Goal: Transaction & Acquisition: Subscribe to service/newsletter

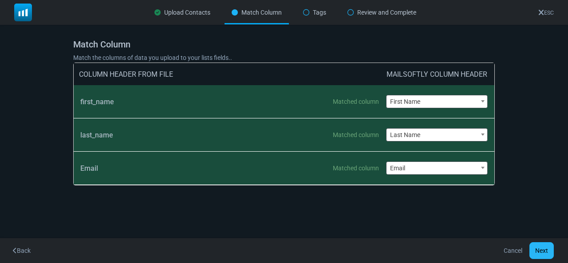
click at [537, 253] on button "Next" at bounding box center [542, 250] width 24 height 17
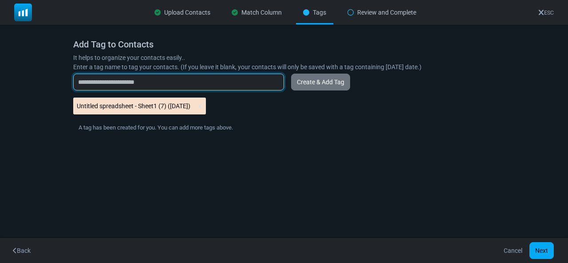
click at [155, 80] on input "text" at bounding box center [178, 82] width 211 height 17
type input "*********"
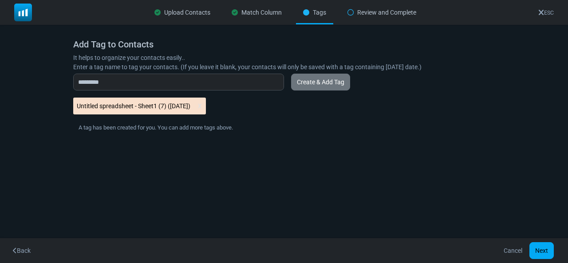
click at [239, 109] on div "Untitled spreadsheet - Sheet1 (7) ([DATE])" at bounding box center [284, 106] width 422 height 17
click at [543, 246] on button "Next" at bounding box center [542, 250] width 24 height 17
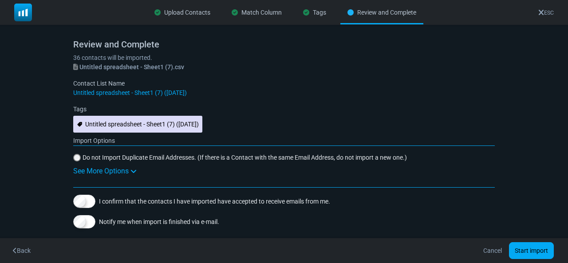
click at [168, 123] on \(08\/18\/2025\) "Untitled spreadsheet - Sheet1 (7) ([DATE])" at bounding box center [137, 124] width 129 height 17
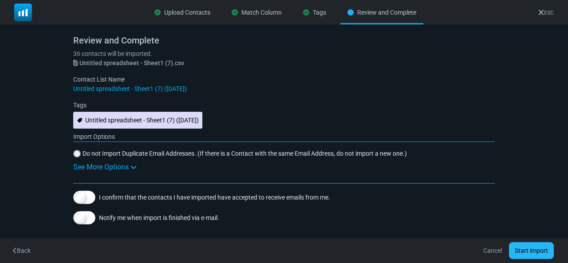
click at [529, 250] on button "Start import" at bounding box center [531, 250] width 45 height 17
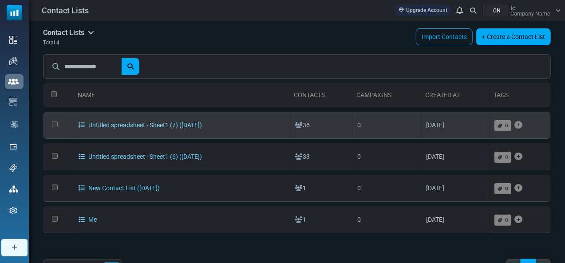
click at [79, 127] on icon at bounding box center [82, 125] width 6 height 6
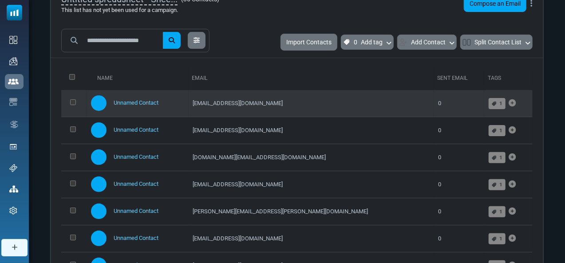
scroll to position [245, 0]
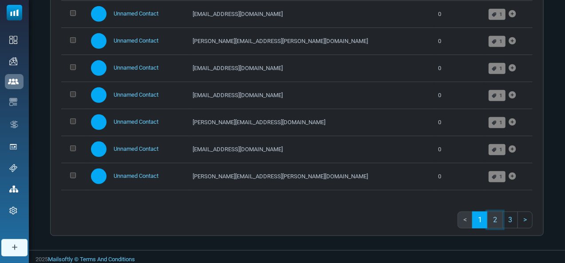
click at [495, 222] on link "2" at bounding box center [496, 220] width 16 height 17
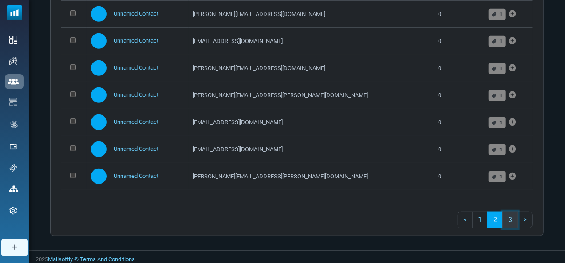
click at [514, 223] on link "3" at bounding box center [511, 220] width 16 height 17
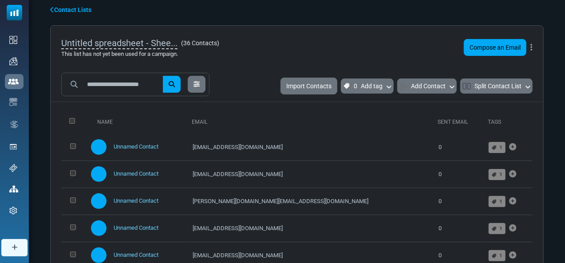
scroll to position [0, 0]
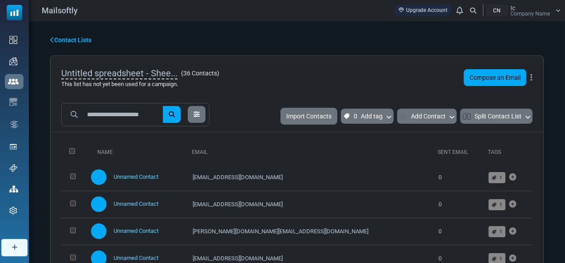
click at [62, 44] on link "Contact Lists" at bounding box center [70, 40] width 41 height 9
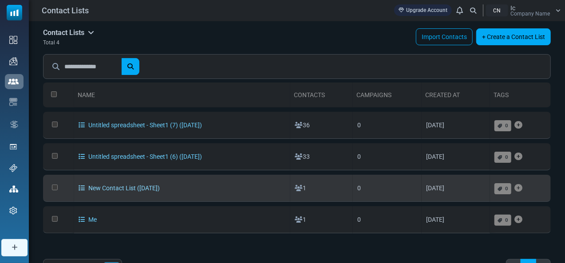
click at [79, 188] on icon at bounding box center [82, 188] width 6 height 6
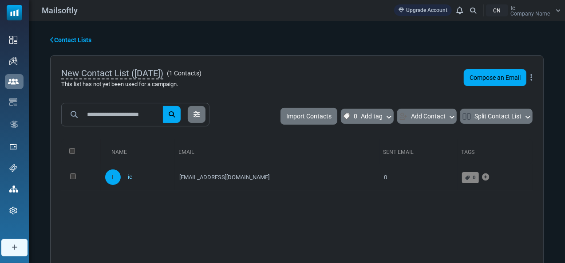
click at [61, 42] on link "Contact Lists" at bounding box center [70, 40] width 41 height 9
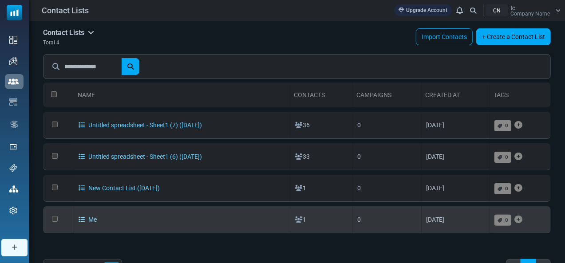
click at [79, 219] on icon at bounding box center [82, 220] width 6 height 6
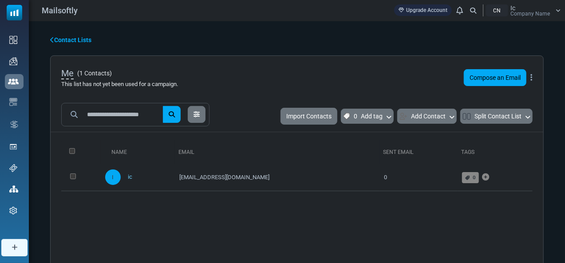
click at [62, 41] on link "Contact Lists" at bounding box center [70, 40] width 41 height 9
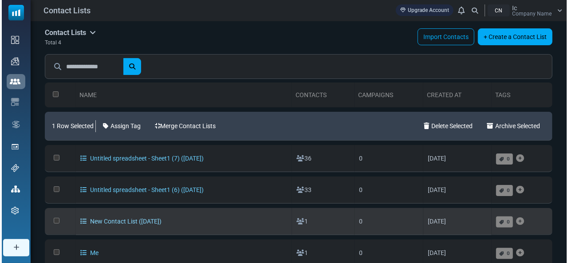
scroll to position [75, 0]
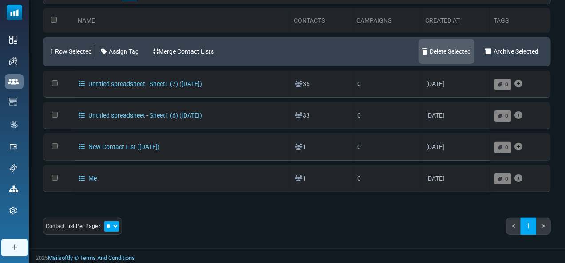
drag, startPoint x: 118, startPoint y: 177, endPoint x: 429, endPoint y: 52, distance: 335.3
click at [429, 52] on link "Delete Selected" at bounding box center [447, 51] width 56 height 25
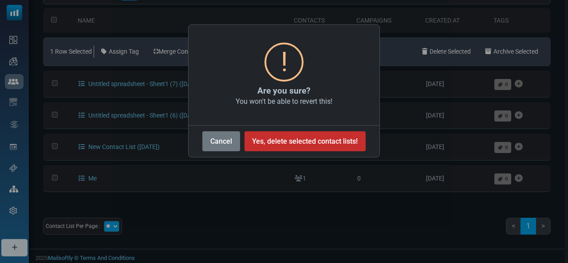
click at [292, 141] on button "Yes, delete selected contact lists!" at bounding box center [305, 141] width 121 height 20
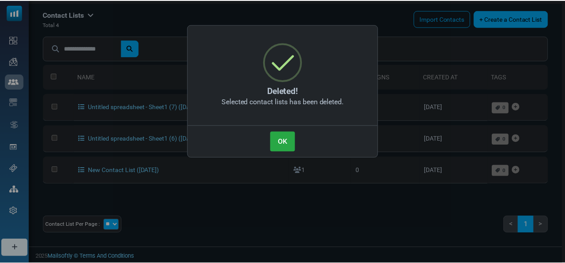
scroll to position [17, 0]
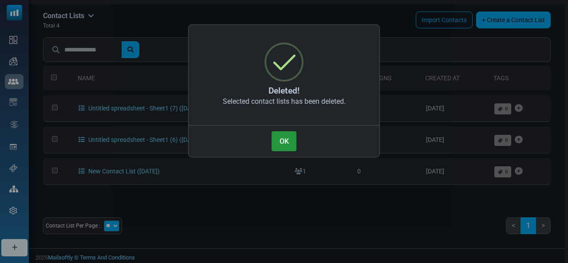
click at [287, 139] on button "OK" at bounding box center [284, 141] width 25 height 20
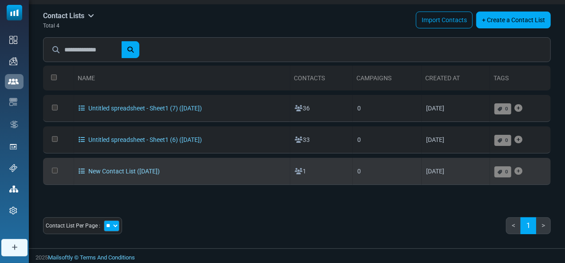
click at [85, 169] on link "New Contact List (2025-08-18)" at bounding box center [119, 171] width 81 height 7
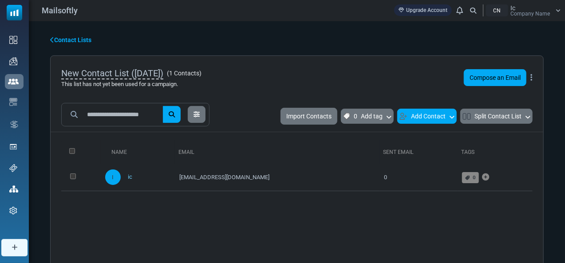
click at [426, 117] on button "Add Contact" at bounding box center [427, 116] width 60 height 15
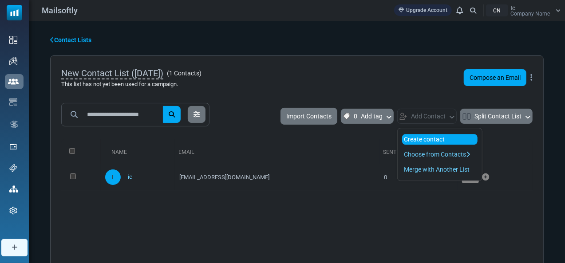
click at [429, 138] on link "Create contact" at bounding box center [440, 139] width 76 height 11
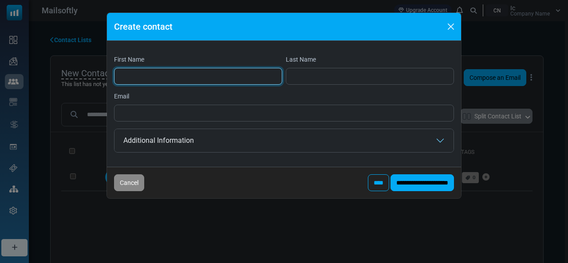
click at [176, 75] on input "First Name" at bounding box center [198, 76] width 168 height 17
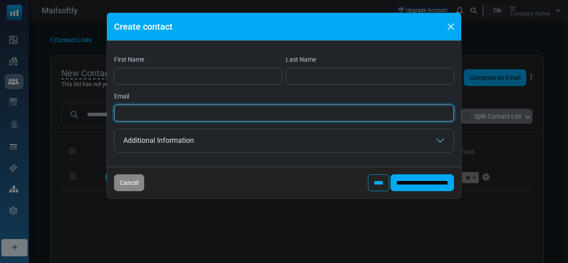
click at [155, 116] on input "Email" at bounding box center [284, 113] width 340 height 17
paste input "**********"
type input "**********"
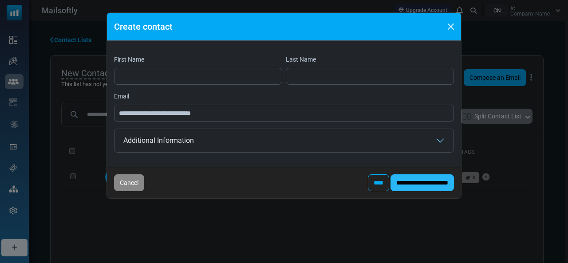
click at [400, 182] on input "**********" at bounding box center [423, 183] width 64 height 17
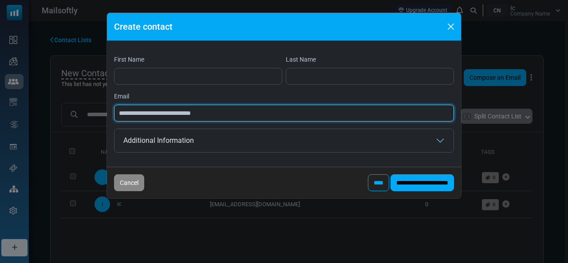
click at [139, 110] on input "**********" at bounding box center [284, 113] width 340 height 17
paste input "**********"
type input "**********"
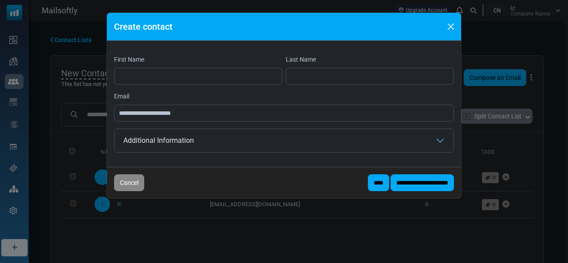
click at [368, 176] on input "****" at bounding box center [378, 183] width 21 height 17
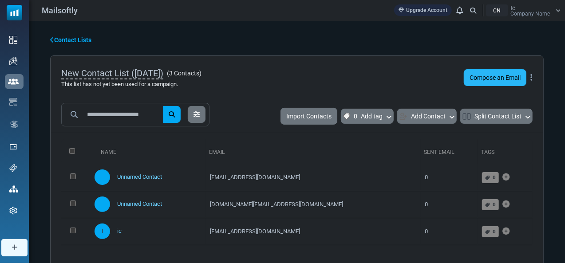
click at [499, 82] on link "Compose an Email" at bounding box center [495, 77] width 63 height 17
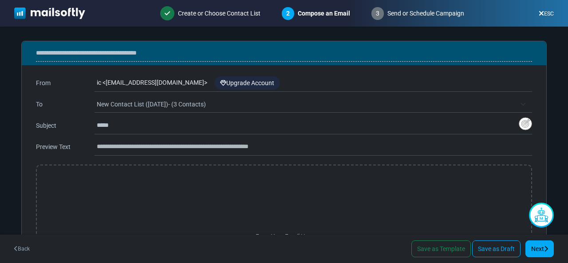
click at [548, 13] on link "ESC" at bounding box center [546, 14] width 15 height 6
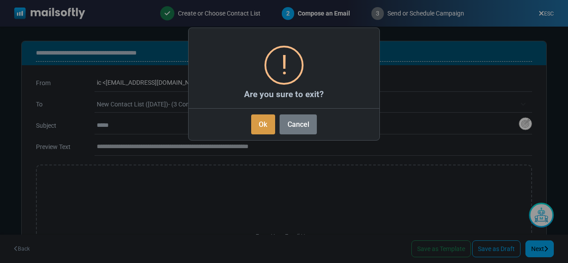
click at [262, 119] on button "Ok" at bounding box center [263, 125] width 24 height 20
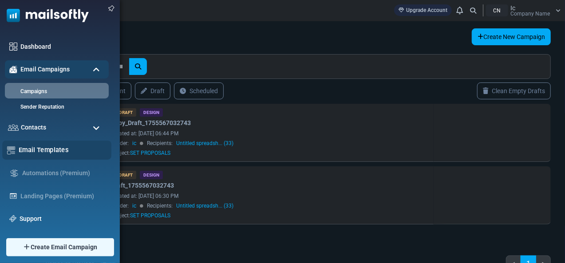
click at [36, 148] on link "Email Templates" at bounding box center [63, 150] width 88 height 10
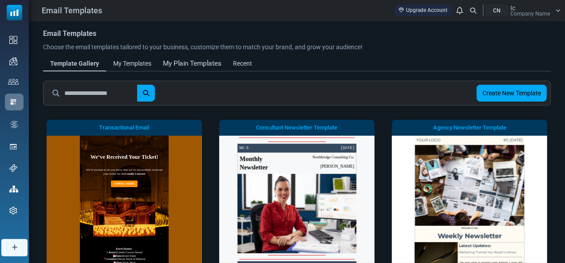
click at [177, 61] on div "My Plain Templates" at bounding box center [192, 64] width 59 height 10
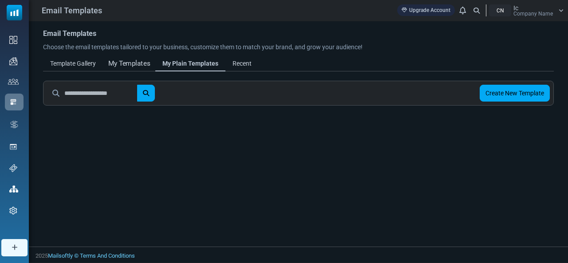
click at [138, 64] on div "My Templates" at bounding box center [129, 64] width 42 height 10
click at [246, 59] on div "Recent" at bounding box center [241, 64] width 21 height 10
click at [246, 66] on div "Recent" at bounding box center [240, 64] width 22 height 10
click at [202, 61] on div "My Plain Templates" at bounding box center [189, 64] width 59 height 10
click at [140, 58] on link "My Templates" at bounding box center [129, 64] width 52 height 16
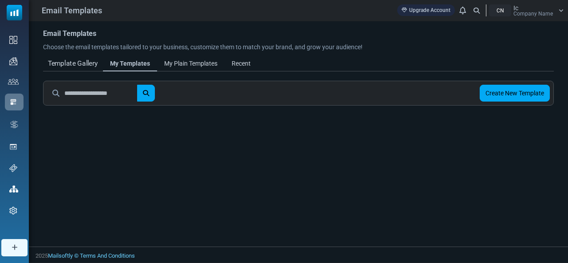
click at [79, 63] on div "Template Gallery" at bounding box center [73, 64] width 50 height 10
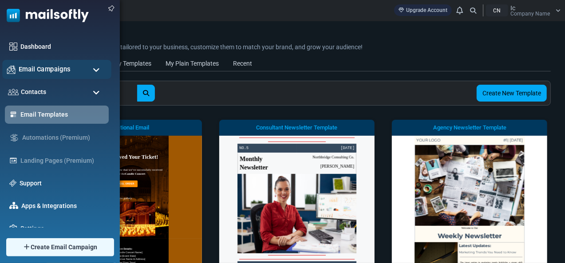
click at [19, 75] on div "Email Campaigns" at bounding box center [56, 69] width 109 height 19
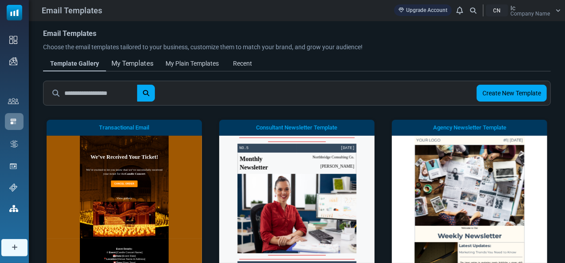
click at [143, 60] on div "My Templates" at bounding box center [132, 64] width 42 height 10
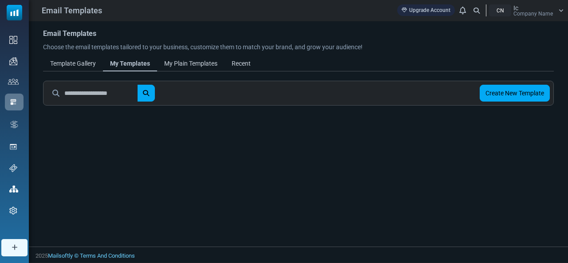
click at [118, 95] on input "text" at bounding box center [100, 93] width 73 height 17
click at [239, 59] on div "Recent" at bounding box center [241, 64] width 21 height 10
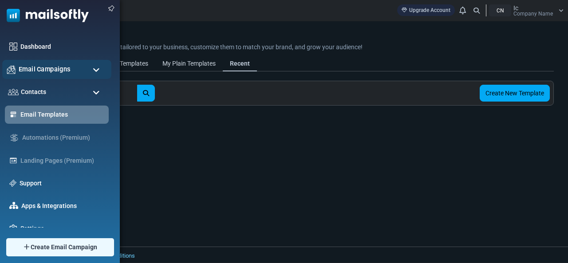
click at [15, 61] on div "Email Campaigns" at bounding box center [56, 69] width 109 height 19
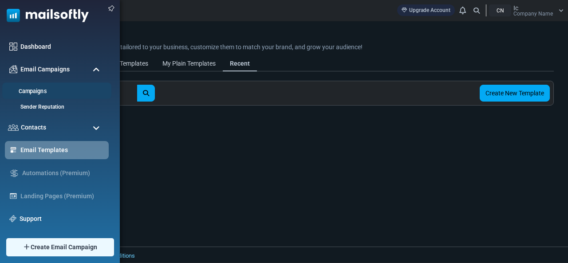
click at [48, 87] on link "Campaigns" at bounding box center [55, 91] width 107 height 8
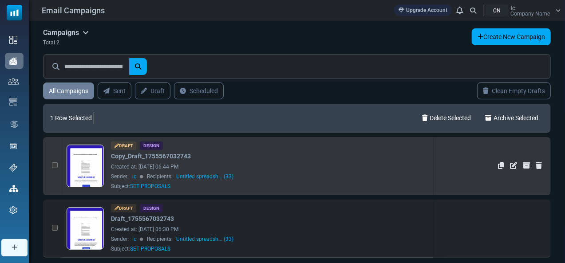
click at [257, 175] on div "Sender: ic Recipients: Untitled spreadsh... (33)" at bounding box center [270, 177] width 318 height 8
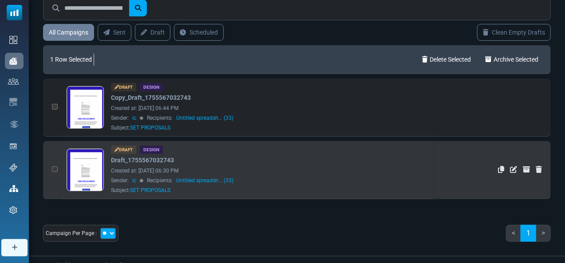
scroll to position [62, 0]
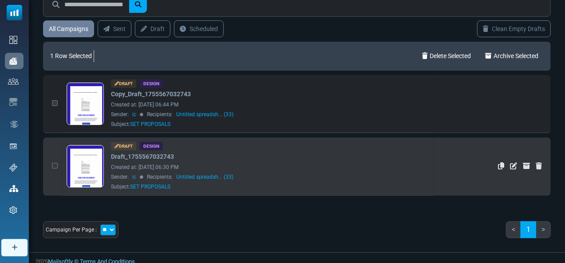
click at [407, 178] on div "Sender: ic Recipients: Untitled spreadsh... (33)" at bounding box center [270, 177] width 318 height 8
click at [511, 164] on icon "Edit" at bounding box center [513, 166] width 7 height 7
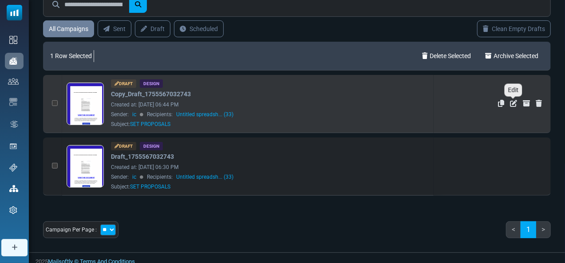
click at [511, 104] on icon "Edit" at bounding box center [513, 103] width 7 height 7
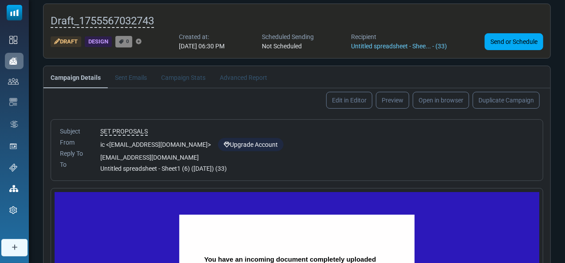
scroll to position [43, 0]
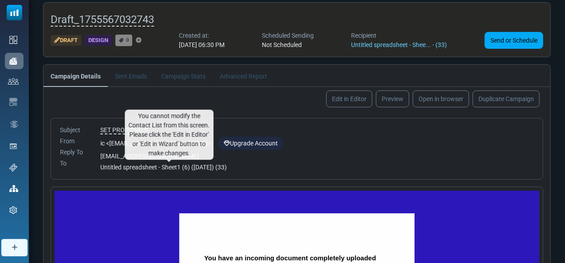
click at [168, 167] on span "Untitled spreadsheet - Sheet1 (6) (8/18/2025) (33)" at bounding box center [163, 167] width 127 height 7
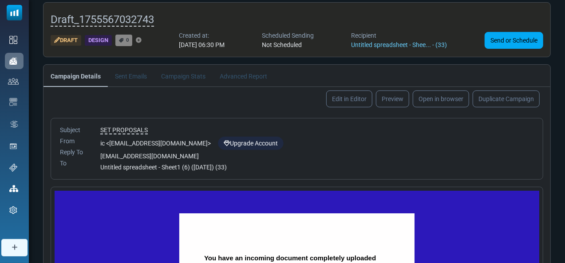
click at [211, 165] on span "Untitled spreadsheet - Sheet1 (6) (8/18/2025) (33)" at bounding box center [163, 167] width 127 height 7
click at [415, 46] on link "Untitled spreadsheet - Shee... - (33)" at bounding box center [400, 44] width 96 height 7
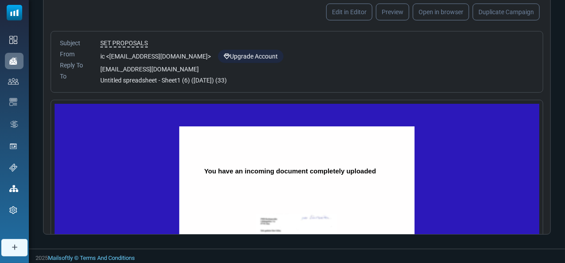
scroll to position [0, 0]
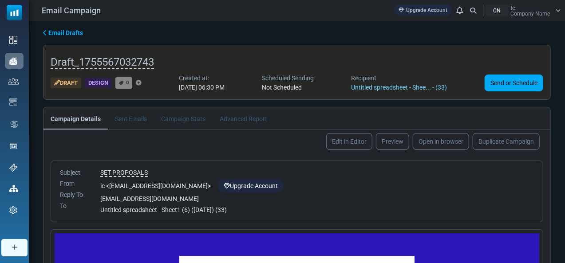
click at [176, 119] on li "Campaign Stats" at bounding box center [183, 118] width 59 height 22
click at [136, 119] on li "Sent Emails" at bounding box center [131, 118] width 46 height 22
click at [351, 141] on link "Edit in Editor" at bounding box center [349, 142] width 48 height 18
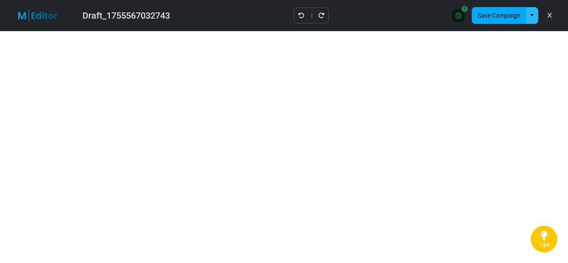
click at [533, 16] on button "button" at bounding box center [532, 15] width 12 height 17
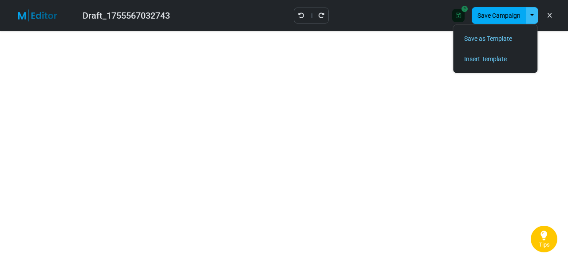
click at [530, 15] on button "button" at bounding box center [532, 15] width 12 height 17
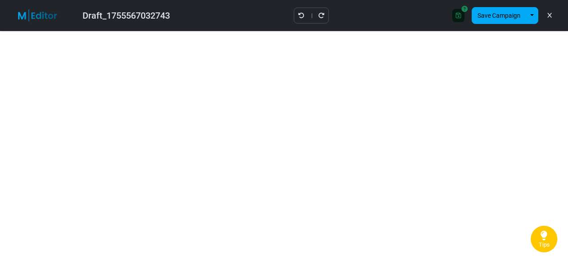
click at [120, 16] on div "Draft_1755567032743" at bounding box center [126, 15] width 87 height 13
click at [165, 13] on div "Draft_1755567032743" at bounding box center [126, 15] width 87 height 13
click at [460, 19] on div at bounding box center [459, 15] width 12 height 13
click at [550, 16] on icon at bounding box center [550, 16] width 4 height 0
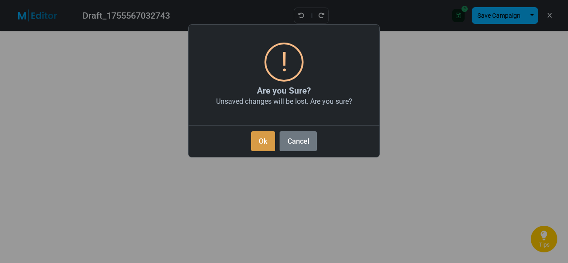
click at [266, 141] on button "Ok" at bounding box center [263, 141] width 24 height 20
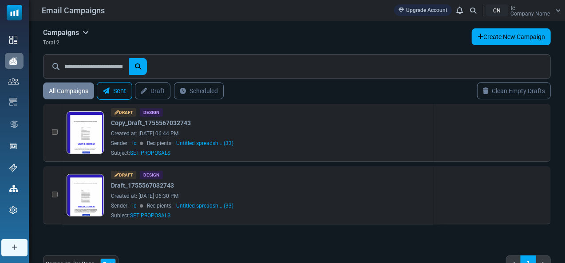
click at [126, 87] on link "Sent" at bounding box center [115, 91] width 36 height 18
click at [159, 90] on link "Draft" at bounding box center [152, 91] width 37 height 18
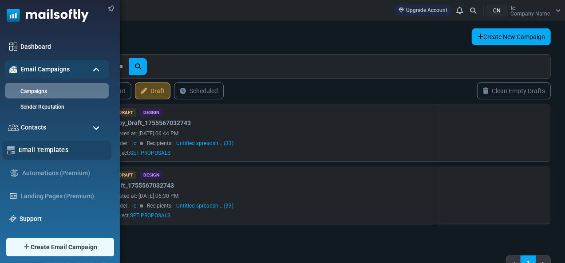
click at [20, 145] on link "Email Templates" at bounding box center [63, 150] width 88 height 10
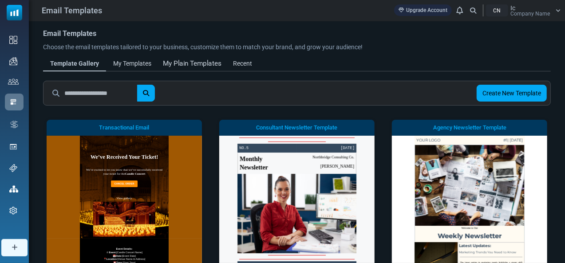
click at [187, 67] on div "My Plain Templates" at bounding box center [192, 64] width 59 height 10
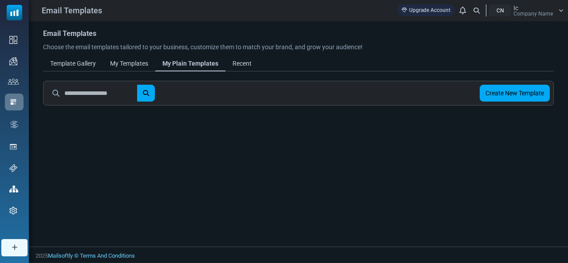
click at [254, 61] on link "Recent" at bounding box center [242, 64] width 33 height 16
click at [204, 64] on div "My Plain Templates" at bounding box center [189, 64] width 59 height 10
click at [504, 94] on link "Create New Template" at bounding box center [515, 93] width 70 height 17
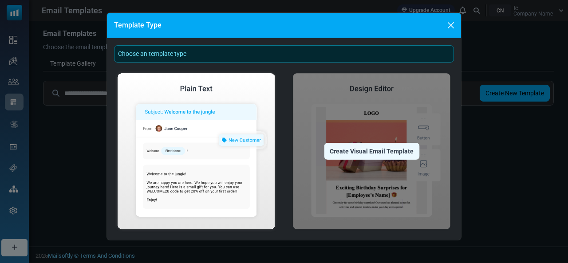
click at [388, 144] on div "Create Visual Email Template" at bounding box center [371, 151] width 95 height 17
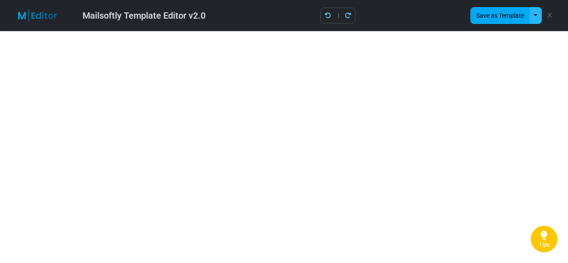
click at [537, 14] on button "button" at bounding box center [536, 15] width 12 height 17
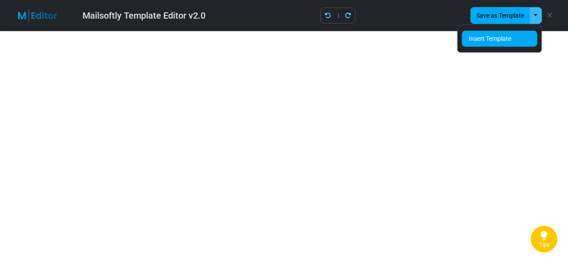
click at [495, 39] on link "Insert Template" at bounding box center [500, 39] width 76 height 16
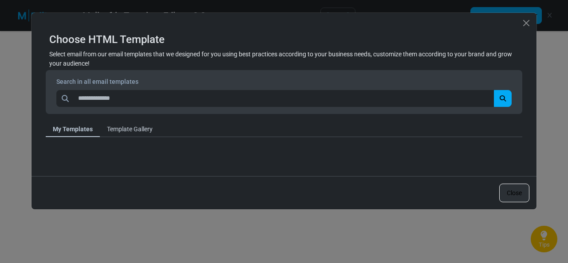
click at [128, 127] on link "Template Gallery" at bounding box center [130, 129] width 60 height 16
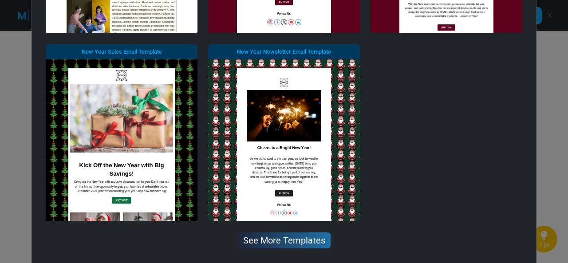
scroll to position [539, 0]
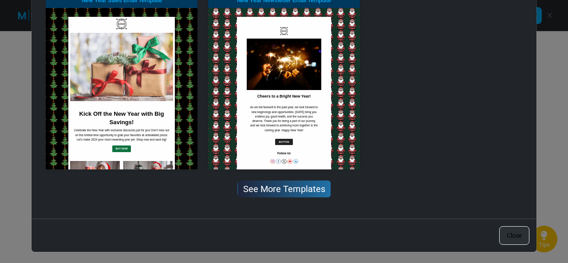
click at [274, 190] on link "See More Templates" at bounding box center [285, 189] width 94 height 17
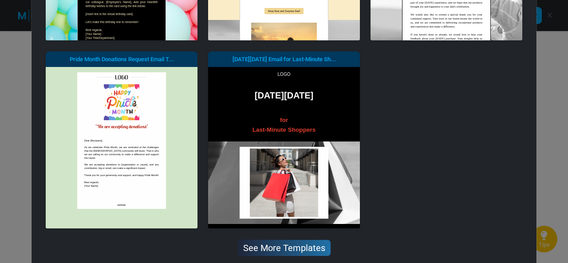
scroll to position [1108, 0]
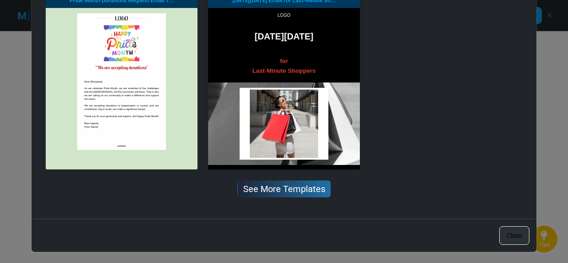
click at [273, 186] on link "See More Templates" at bounding box center [285, 189] width 94 height 17
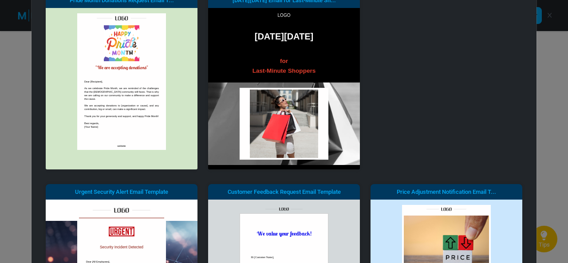
scroll to position [0, 0]
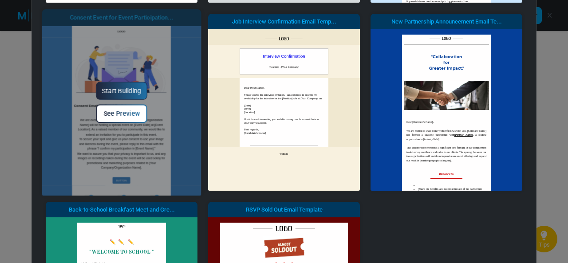
click at [120, 112] on span "See Preview" at bounding box center [121, 114] width 36 height 8
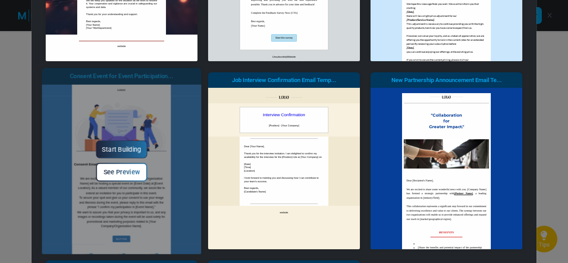
click at [118, 169] on span "See Preview" at bounding box center [121, 173] width 36 height 8
click at [107, 173] on span "See Preview" at bounding box center [121, 173] width 36 height 8
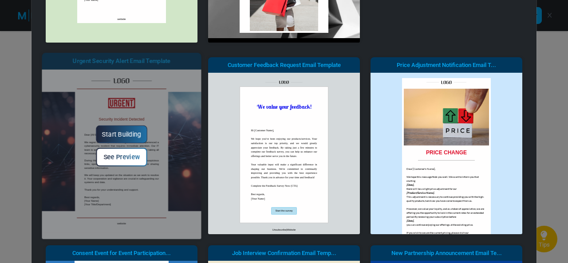
scroll to position [1232, 0]
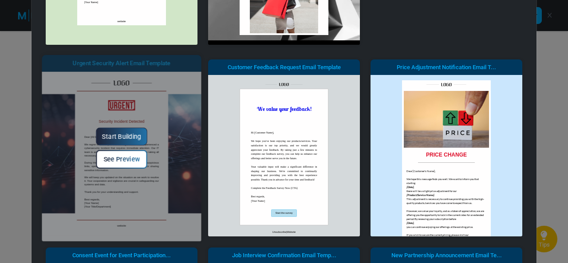
click at [123, 160] on span "See Preview" at bounding box center [121, 160] width 36 height 8
click at [115, 134] on link "Start Building" at bounding box center [122, 137] width 52 height 18
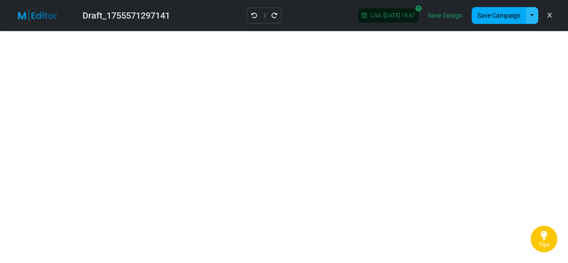
click at [530, 14] on button "button" at bounding box center [532, 15] width 12 height 17
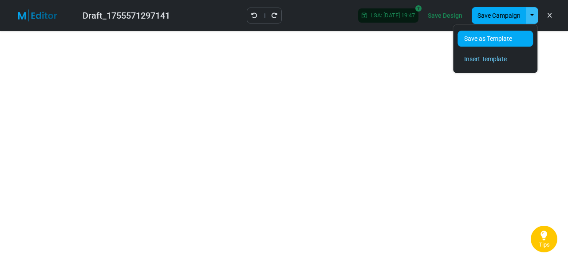
click at [490, 33] on link "Save as Template" at bounding box center [496, 39] width 76 height 16
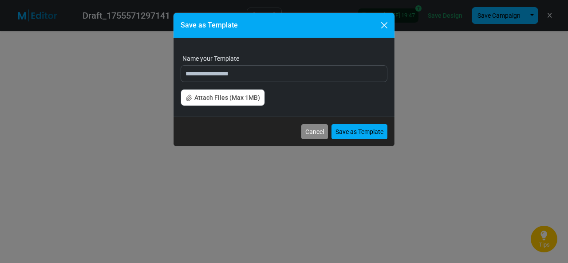
click at [490, 33] on div "**********" at bounding box center [284, 131] width 568 height 263
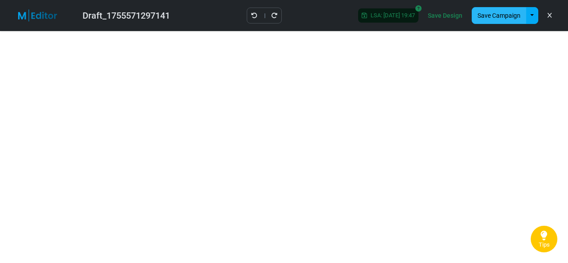
click at [515, 11] on button "Save Campaign" at bounding box center [499, 15] width 55 height 17
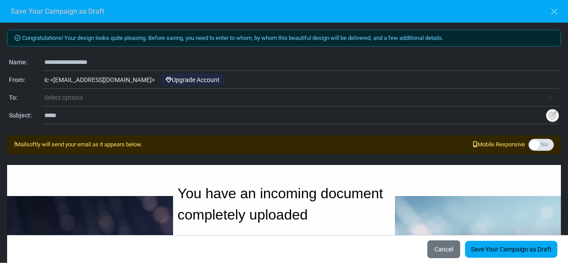
click at [117, 98] on span "Select options" at bounding box center [293, 97] width 499 height 11
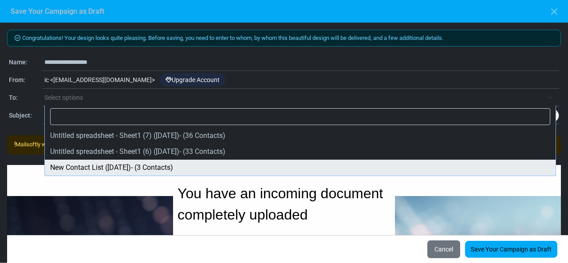
select select "*****"
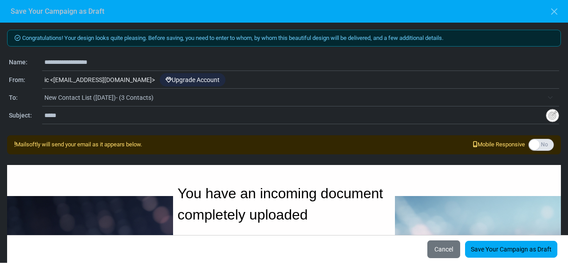
click at [88, 118] on input "*****" at bounding box center [295, 115] width 502 height 17
type input "*"
type input "**********"
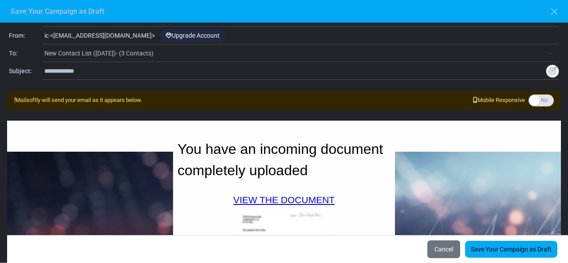
click at [132, 77] on input "**********" at bounding box center [295, 71] width 502 height 17
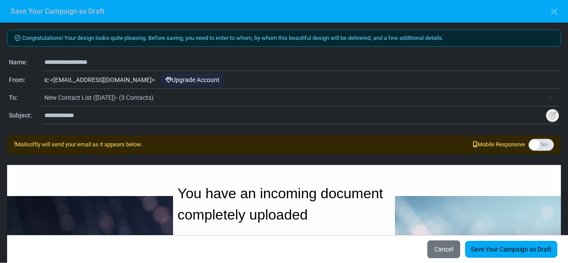
click at [384, 39] on div "Congratulations! Your design looks quite pleasing. Before saving, you need to e…" at bounding box center [284, 38] width 554 height 17
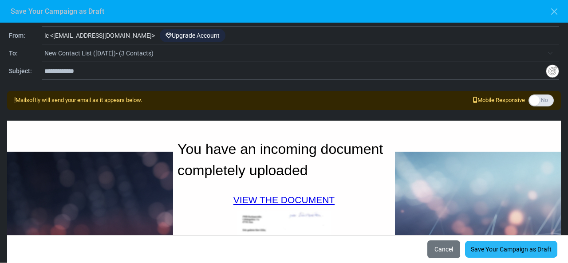
click at [512, 252] on link "Save Your Campaign as Draft" at bounding box center [511, 249] width 92 height 17
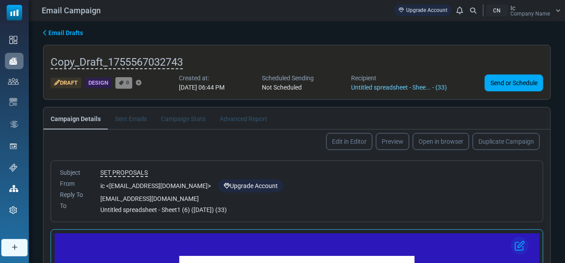
scroll to position [104, 0]
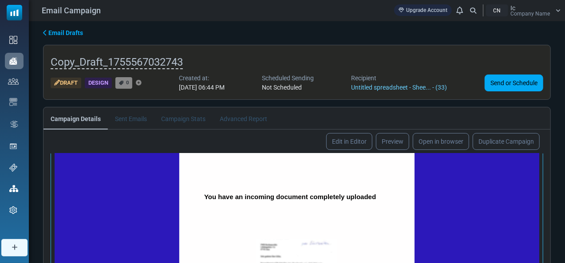
click at [263, 197] on span "You have an incoming document completely uploaded" at bounding box center [290, 197] width 172 height 8
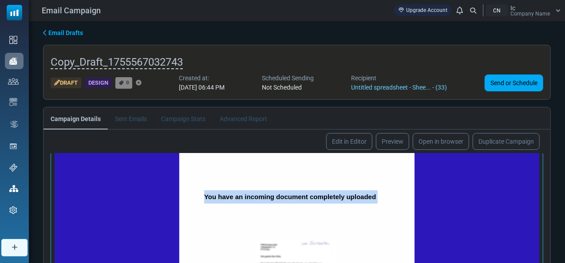
copy span "You have an incoming document completely uploaded"
click at [263, 197] on span "You have an incoming document completely uploaded" at bounding box center [290, 197] width 172 height 8
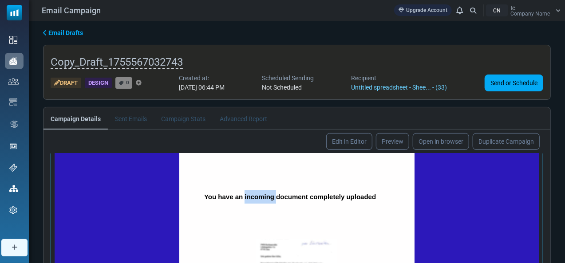
click at [263, 197] on span "You have an incoming document completely uploaded" at bounding box center [290, 197] width 172 height 8
click at [337, 198] on span "You have an incoming document completely uploaded" at bounding box center [290, 197] width 172 height 8
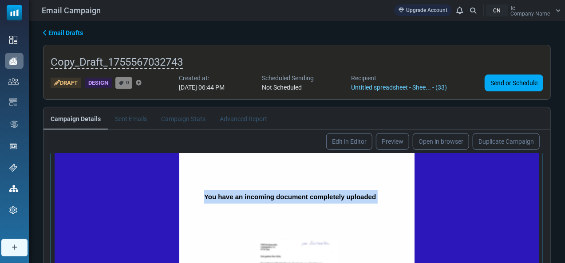
copy span "You have an incoming document completely uploaded"
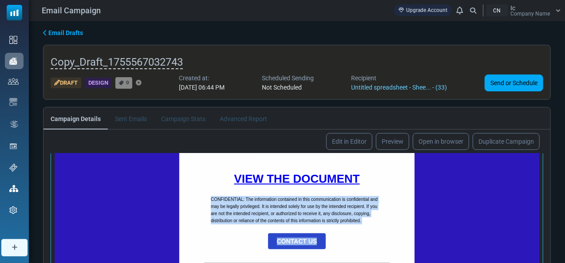
drag, startPoint x: 206, startPoint y: 200, endPoint x: 366, endPoint y: 242, distance: 165.0
click at [366, 242] on div "You have an incoming document completely uploaded VIEW THE DOCUMENT CONFIDENTIA…" at bounding box center [296, 146] width 235 height 366
copy div "CONFIDENTIAL: The information contained in this communication is confidential a…"
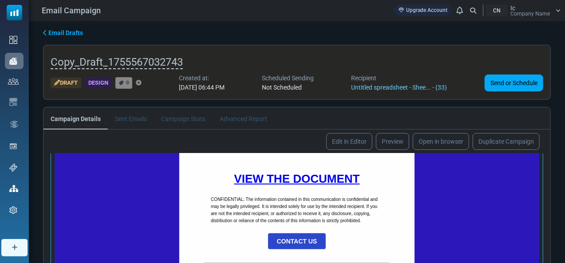
click at [391, 229] on div "You have an incoming document completely uploaded VIEW THE DOCUMENT CONFIDENTIA…" at bounding box center [296, 146] width 235 height 366
click at [290, 177] on strong "VIEW THE DOCUMENT" at bounding box center [297, 178] width 126 height 13
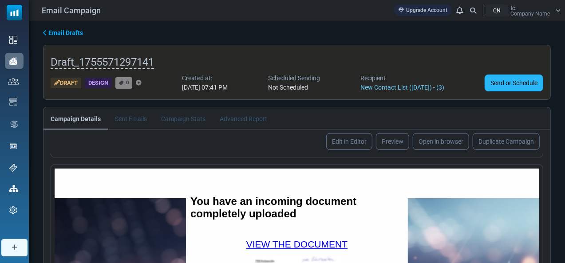
click at [500, 83] on link "Send or Schedule" at bounding box center [514, 83] width 59 height 17
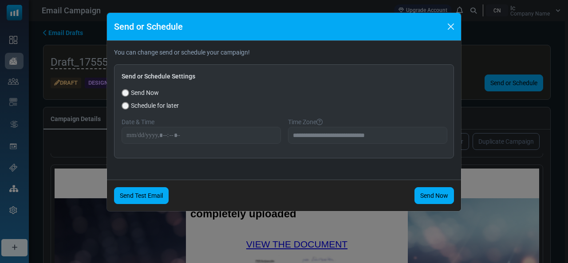
click at [157, 199] on link "Send Test Email" at bounding box center [141, 195] width 55 height 17
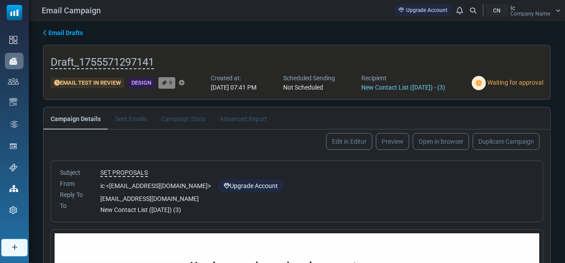
click at [92, 78] on div "Email Test in Review" at bounding box center [88, 83] width 74 height 11
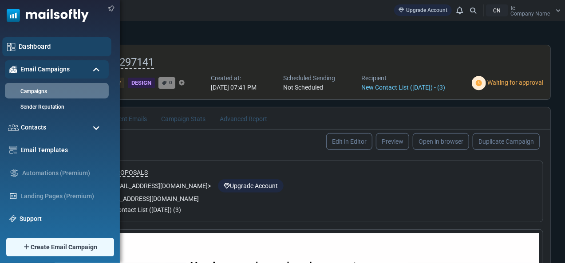
drag, startPoint x: 17, startPoint y: 44, endPoint x: 6, endPoint y: 45, distance: 11.6
click at [6, 45] on div "Dashboard" at bounding box center [56, 46] width 109 height 19
click at [14, 43] on img at bounding box center [11, 47] width 8 height 8
click at [15, 43] on img at bounding box center [11, 47] width 8 height 8
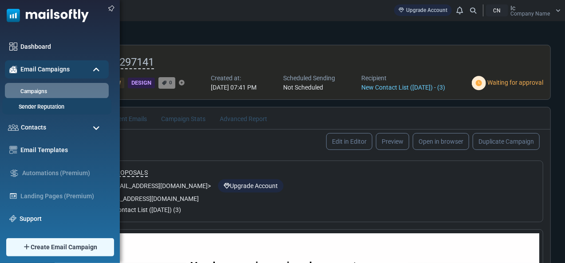
click at [51, 107] on link "Sender Reputation" at bounding box center [55, 107] width 107 height 8
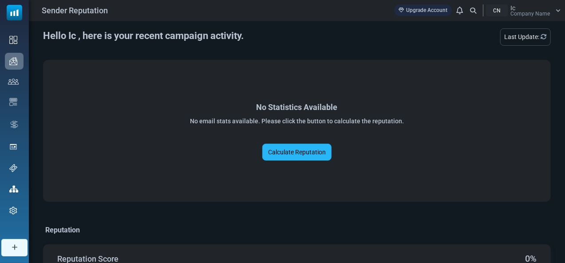
click at [296, 153] on link "Calculate Reputation" at bounding box center [296, 152] width 69 height 17
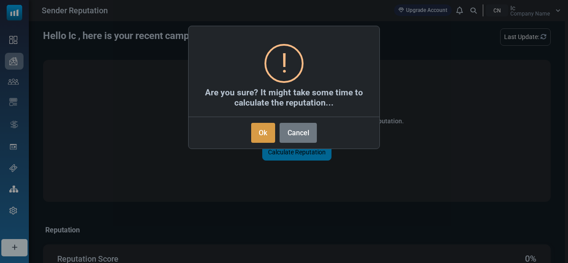
click at [265, 125] on button "Ok" at bounding box center [263, 133] width 24 height 20
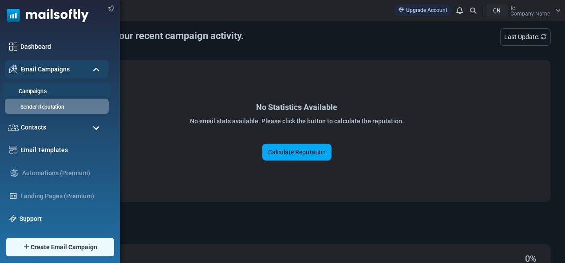
click at [42, 91] on link "Campaigns" at bounding box center [55, 91] width 107 height 8
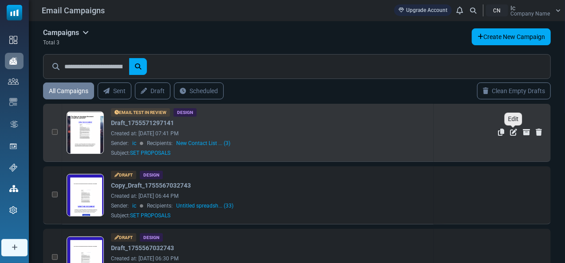
click at [513, 132] on icon "Edit" at bounding box center [513, 132] width 7 height 7
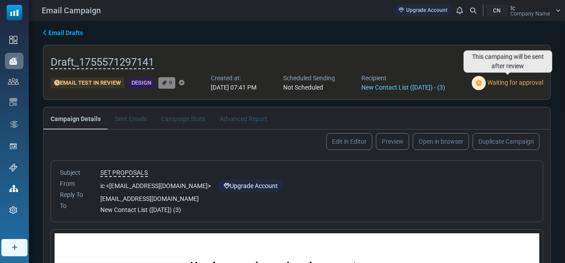
click at [497, 87] on div "Waiting for approval" at bounding box center [508, 83] width 72 height 15
click at [493, 83] on span "Waiting for approval" at bounding box center [516, 82] width 56 height 7
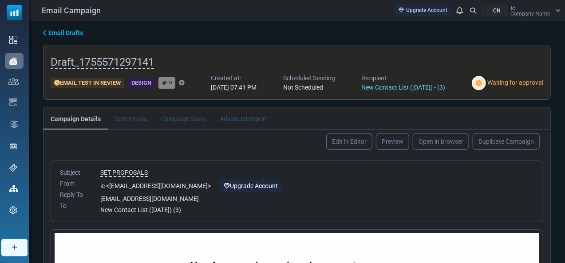
click at [74, 31] on span "Email Drafts" at bounding box center [65, 32] width 35 height 7
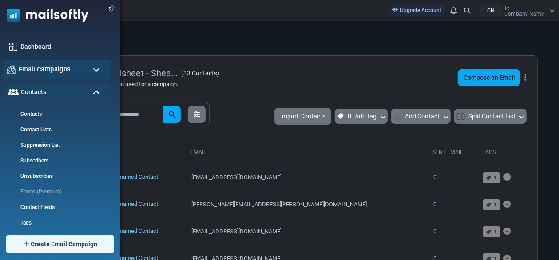
click at [82, 72] on div "Email Campaigns" at bounding box center [56, 69] width 109 height 19
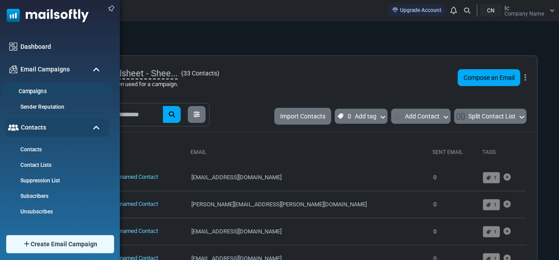
click at [51, 87] on link "Campaigns" at bounding box center [55, 91] width 107 height 8
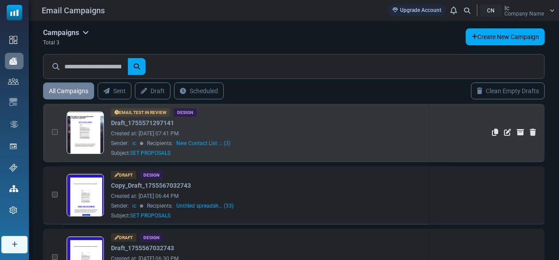
click at [148, 111] on div "Email Test in Review" at bounding box center [140, 112] width 59 height 8
click at [89, 128] on link at bounding box center [85, 157] width 37 height 91
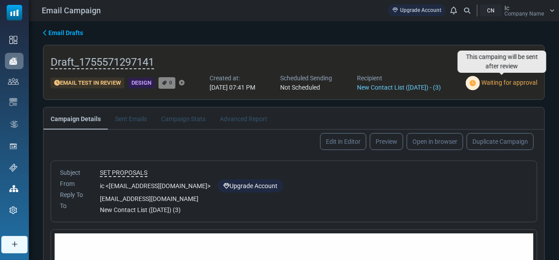
click at [487, 80] on span "Waiting for approval" at bounding box center [509, 82] width 56 height 7
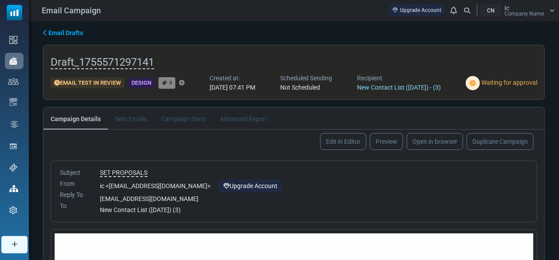
click at [396, 86] on link "New Contact List (2025-08-18) - (3)" at bounding box center [399, 87] width 84 height 7
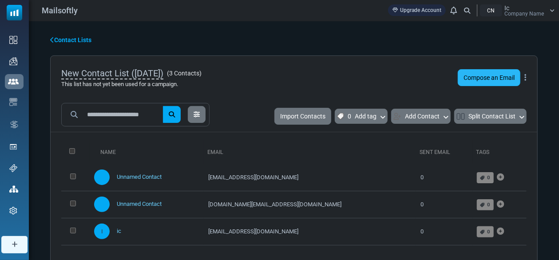
click at [482, 81] on link "Compose an Email" at bounding box center [489, 77] width 63 height 17
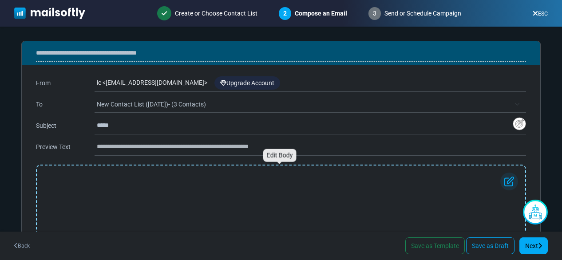
click at [190, 204] on div "Enter Your Email Here" at bounding box center [281, 237] width 474 height 128
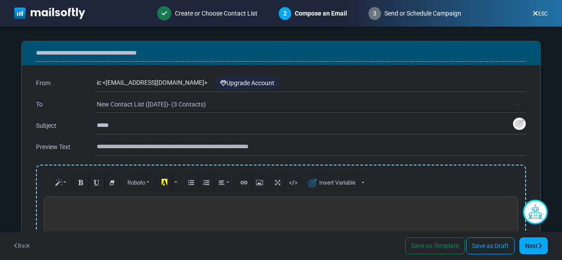
click at [170, 207] on p at bounding box center [281, 206] width 465 height 9
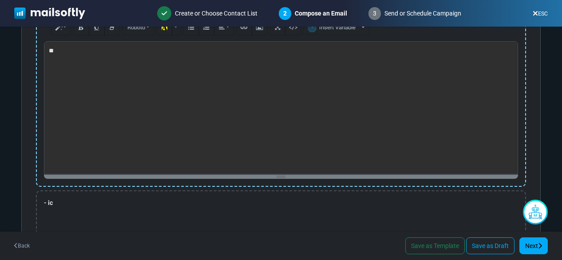
scroll to position [166, 0]
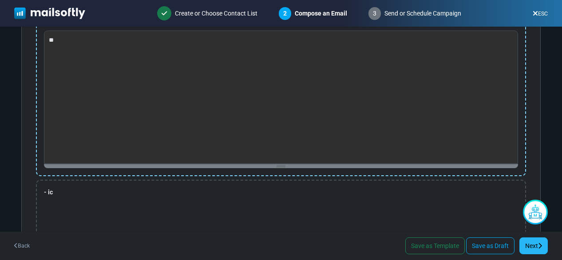
click at [539, 242] on link "Next" at bounding box center [534, 246] width 28 height 17
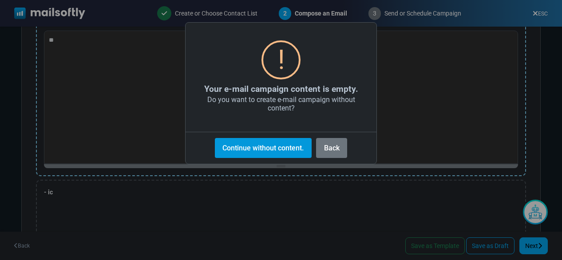
click at [300, 147] on button "Continue without content." at bounding box center [263, 148] width 97 height 20
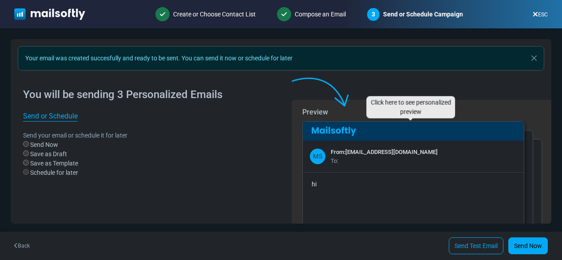
click at [343, 161] on div "To:" at bounding box center [384, 161] width 107 height 9
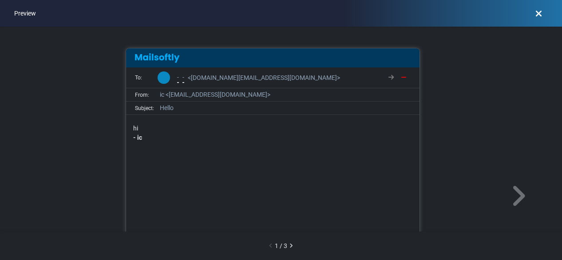
click at [306, 82] on div "- - < Jeerasak.Ba@rtplus-logistics.com >" at bounding box center [285, 77] width 255 height 17
click at [231, 130] on p "hi" at bounding box center [273, 128] width 280 height 9
click at [520, 179] on div "To: - - < Jeerasak.Ba@rtplus-logistics.com > From: ic < ic-ayonz@cc.mailsends.n…" at bounding box center [281, 196] width 562 height 339
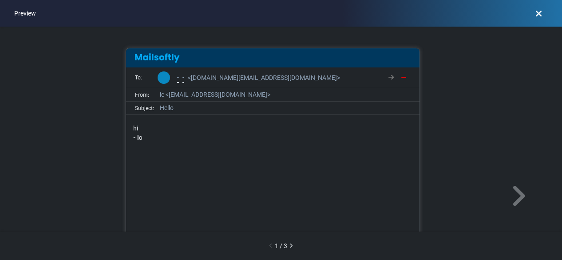
click at [520, 179] on div "To: - - < Jeerasak.Ba@rtplus-logistics.com > From: ic < ic-ayonz@cc.mailsends.n…" at bounding box center [281, 196] width 562 height 339
click at [515, 191] on icon at bounding box center [518, 196] width 16 height 27
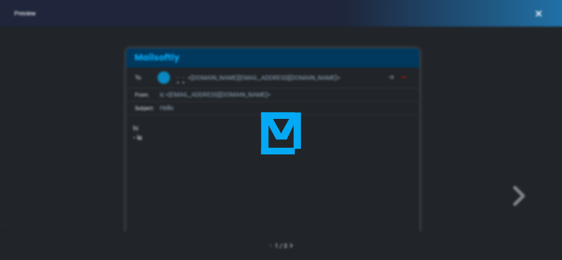
click at [515, 191] on div at bounding box center [281, 130] width 562 height 260
click at [515, 191] on icon at bounding box center [518, 196] width 16 height 27
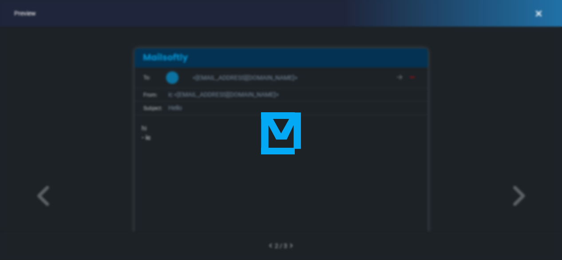
click at [515, 191] on div at bounding box center [281, 130] width 562 height 260
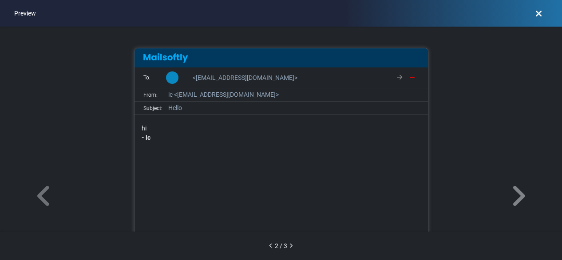
click at [520, 190] on icon at bounding box center [518, 196] width 16 height 27
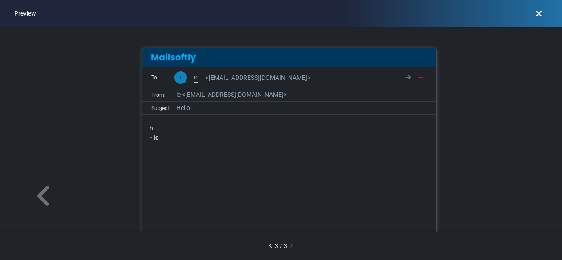
click at [520, 190] on body "Mailsoftly Upgrade Account Notifications CN Ic Company Name Profile & Preferenc…" at bounding box center [281, 130] width 562 height 260
click at [539, 14] on icon at bounding box center [539, 13] width 7 height 0
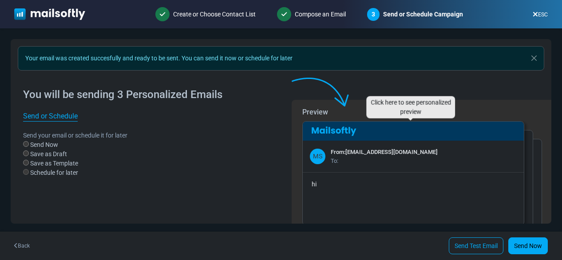
click at [352, 163] on div "To:" at bounding box center [384, 161] width 107 height 9
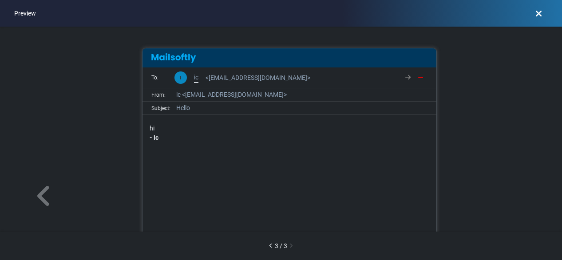
click at [276, 78] on div "I ic <ic@ayonz.com>" at bounding box center [302, 77] width 255 height 17
click at [256, 77] on div "I ic <ic@ayonz.com>" at bounding box center [302, 77] width 255 height 17
click at [419, 75] on icon at bounding box center [421, 78] width 6 height 6
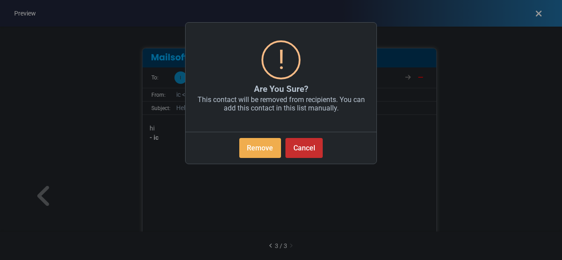
click at [306, 148] on button "Cancel" at bounding box center [304, 148] width 37 height 20
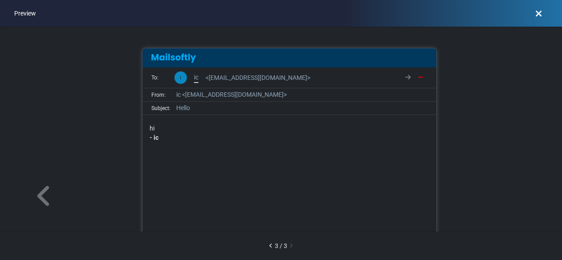
click at [267, 79] on div "I ic <ic@ayonz.com>" at bounding box center [302, 77] width 255 height 17
click at [257, 75] on div "I ic <ic@ayonz.com>" at bounding box center [302, 77] width 255 height 17
click at [243, 75] on span "<ic@ayonz.com>" at bounding box center [258, 77] width 105 height 9
click at [254, 77] on div "I ic <ic@ayonz.com>" at bounding box center [302, 77] width 255 height 17
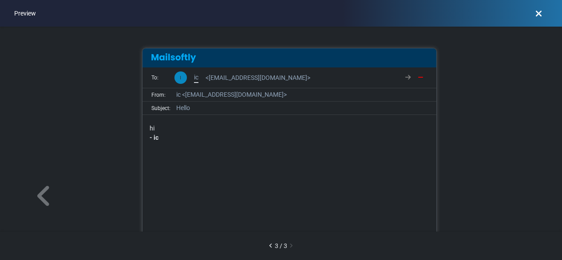
click at [203, 72] on div "I ic <ic@ayonz.com>" at bounding box center [243, 78] width 136 height 12
click at [199, 72] on div "I ic <ic@ayonz.com>" at bounding box center [243, 78] width 136 height 12
click at [202, 77] on div "I ic <ic@ayonz.com>" at bounding box center [243, 78] width 136 height 12
click at [165, 134] on div "hi - ic" at bounding box center [290, 233] width 280 height 219
click at [271, 246] on icon at bounding box center [271, 246] width 4 height 0
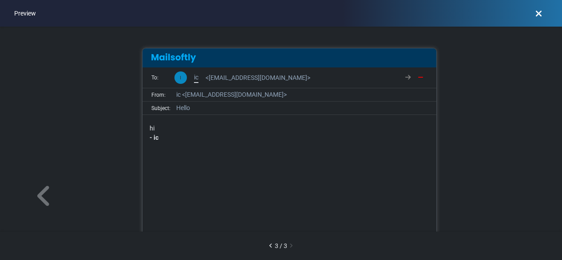
click at [271, 246] on icon at bounding box center [271, 246] width 4 height 0
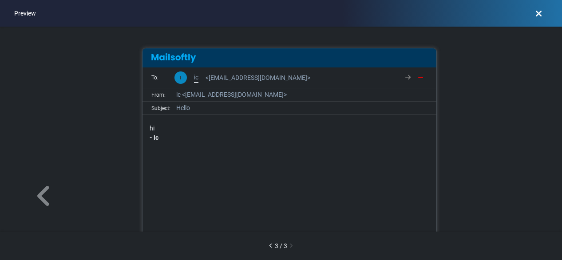
click at [40, 183] on icon at bounding box center [44, 196] width 17 height 27
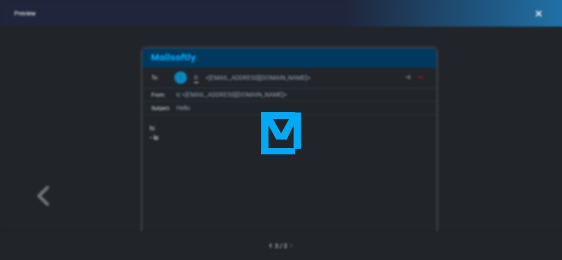
click at [43, 190] on body "Mailsoftly Upgrade Account Notifications CN Ic Company Name Profile & Preferenc…" at bounding box center [281, 130] width 562 height 260
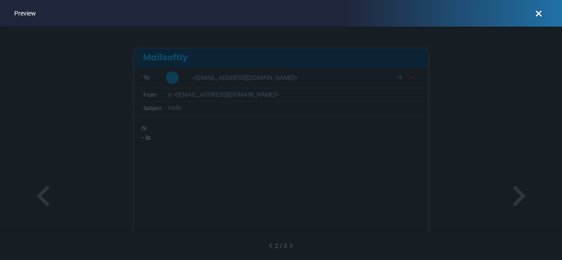
click at [43, 190] on icon at bounding box center [44, 196] width 17 height 27
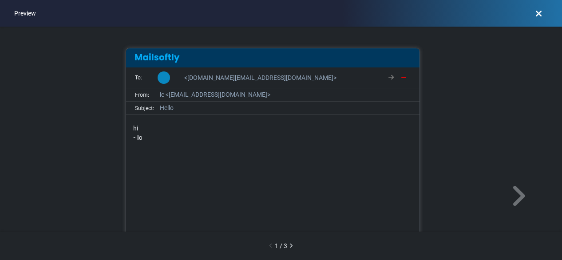
click at [19, 11] on div "Preview" at bounding box center [25, 14] width 36 height 24
click at [539, 13] on icon at bounding box center [539, 13] width 7 height 0
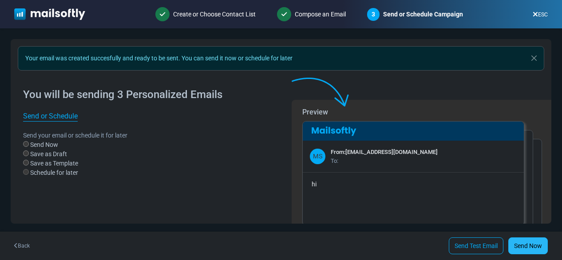
click at [527, 246] on link "Send Now" at bounding box center [529, 246] width 40 height 17
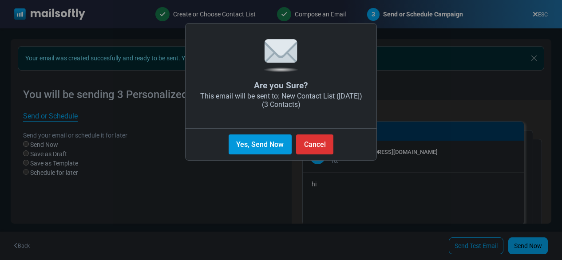
click at [248, 147] on button "Yes, Send Now" at bounding box center [260, 145] width 63 height 20
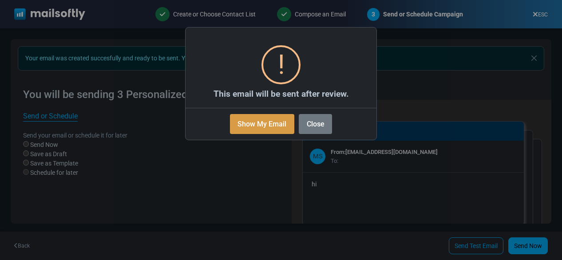
click at [265, 123] on button "Show My Email" at bounding box center [262, 124] width 64 height 20
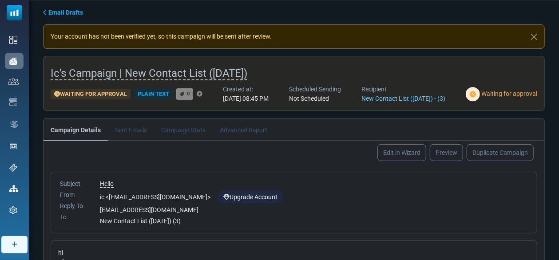
scroll to position [14, 0]
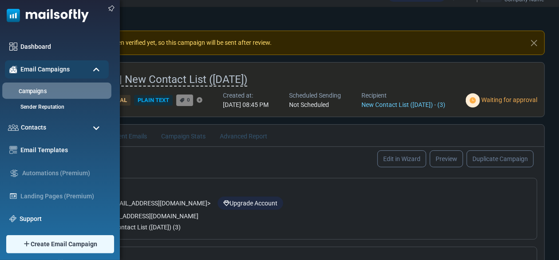
click at [26, 84] on li "Campaigns" at bounding box center [56, 91] width 109 height 16
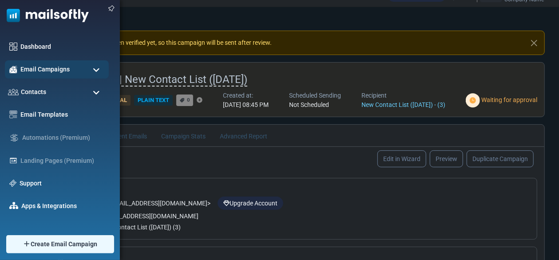
click at [55, 79] on ul "Dashboard Email Campaigns Campaigns Sender Reputation Contacts Contacts Contact…" at bounding box center [57, 138] width 115 height 200
click at [40, 68] on span "Email Campaigns" at bounding box center [45, 69] width 52 height 10
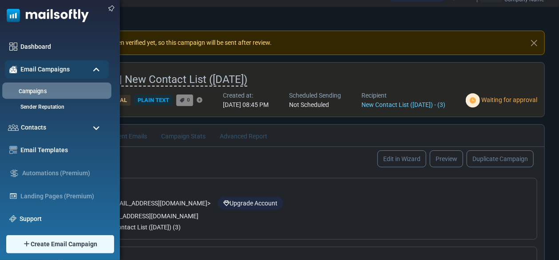
click at [40, 86] on li "Campaigns" at bounding box center [56, 91] width 109 height 16
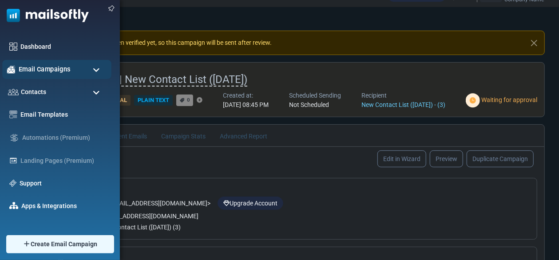
click at [41, 69] on span "Email Campaigns" at bounding box center [45, 69] width 52 height 10
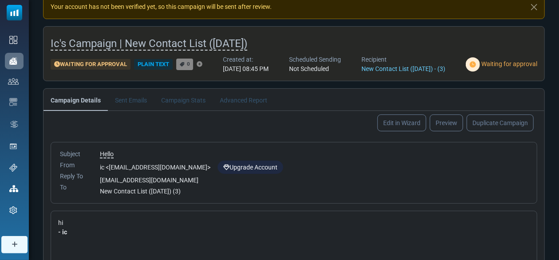
scroll to position [0, 0]
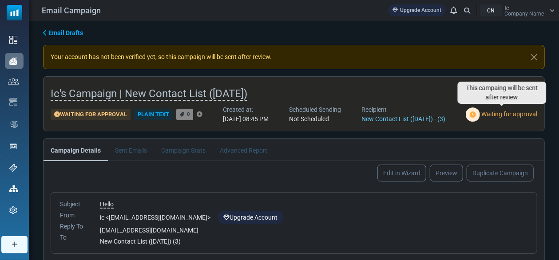
click at [504, 113] on span "Waiting for approval" at bounding box center [509, 114] width 56 height 7
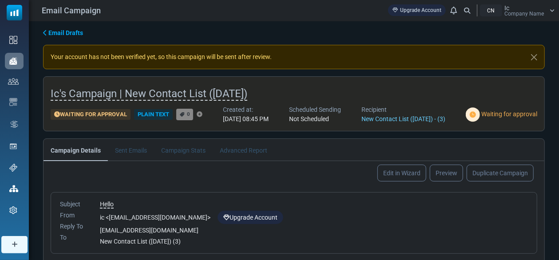
click at [107, 116] on div "Waiting for Approval" at bounding box center [91, 114] width 80 height 11
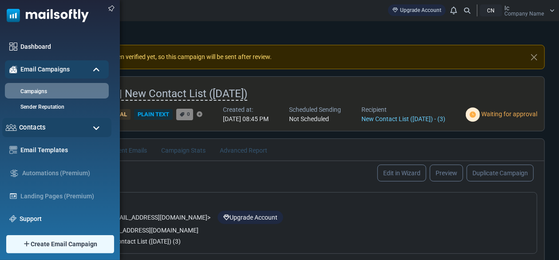
click at [52, 119] on div "Contacts" at bounding box center [56, 127] width 109 height 19
